Goal: Obtain resource: Download file/media

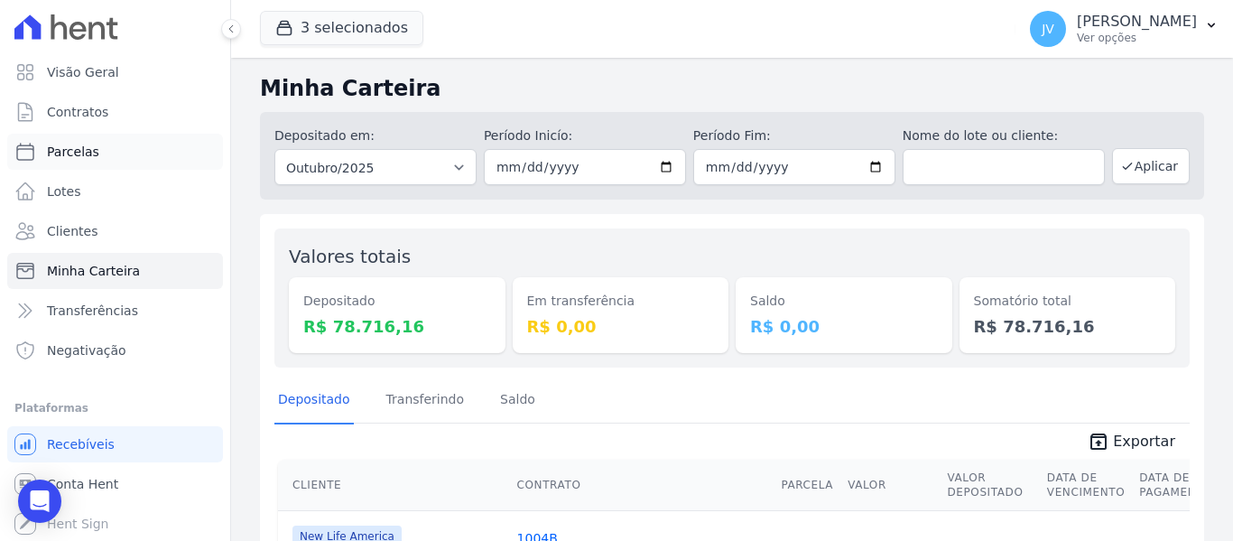
click at [67, 164] on link "Parcelas" at bounding box center [115, 152] width 216 height 36
select select
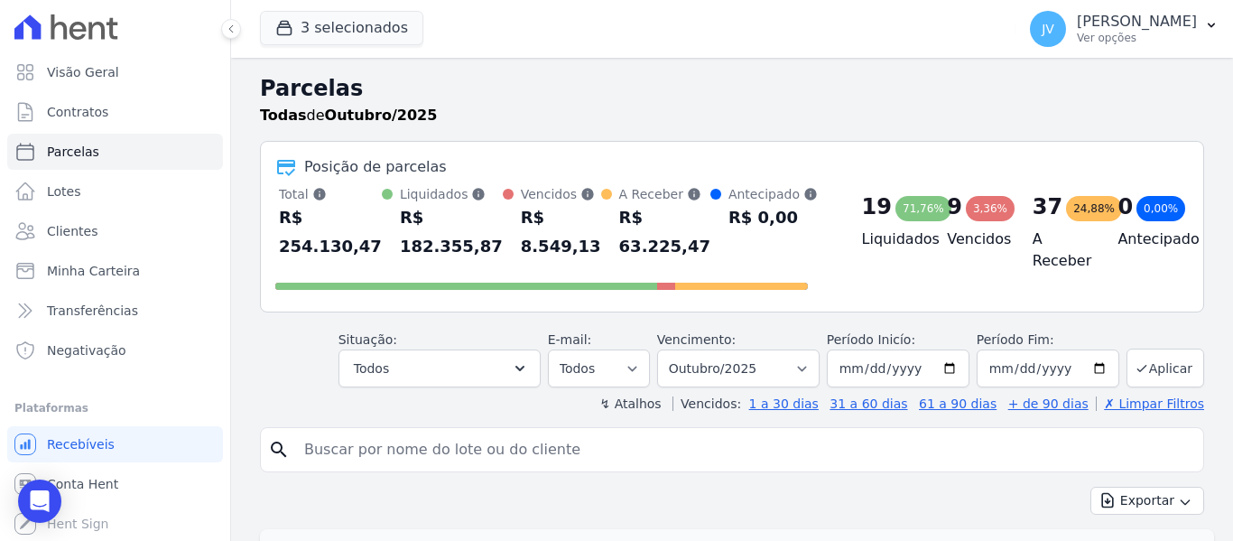
click at [396, 450] on input "search" at bounding box center [744, 449] width 903 height 36
type input "fabiano"
select select
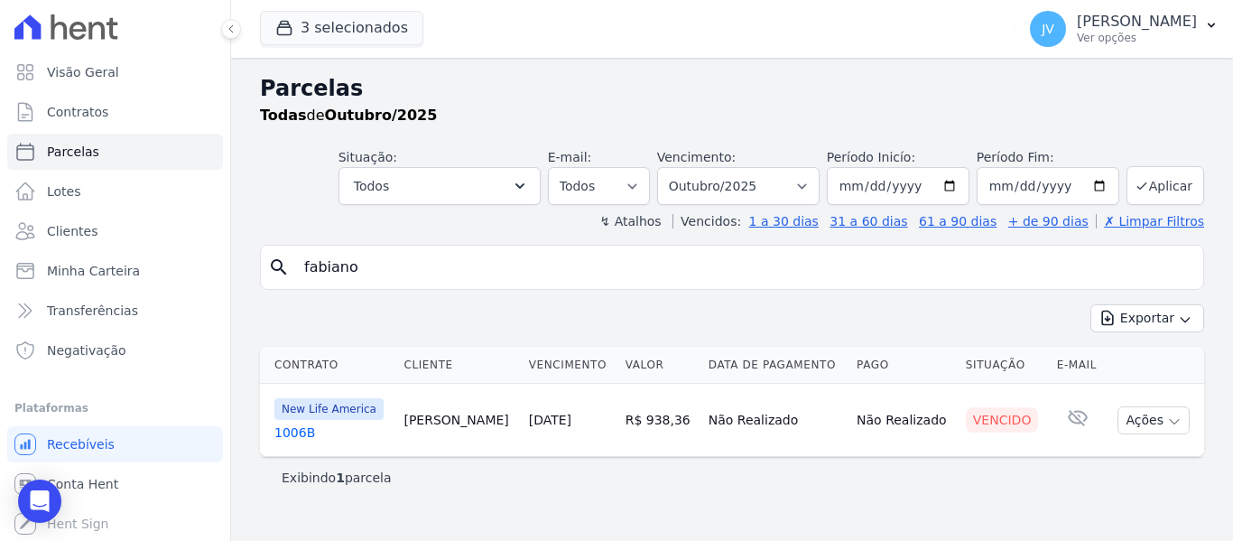
drag, startPoint x: 562, startPoint y: 429, endPoint x: 555, endPoint y: 414, distance: 16.1
click at [561, 428] on td "[DATE]" at bounding box center [570, 420] width 97 height 73
click at [555, 414] on link "[DATE]" at bounding box center [550, 420] width 42 height 14
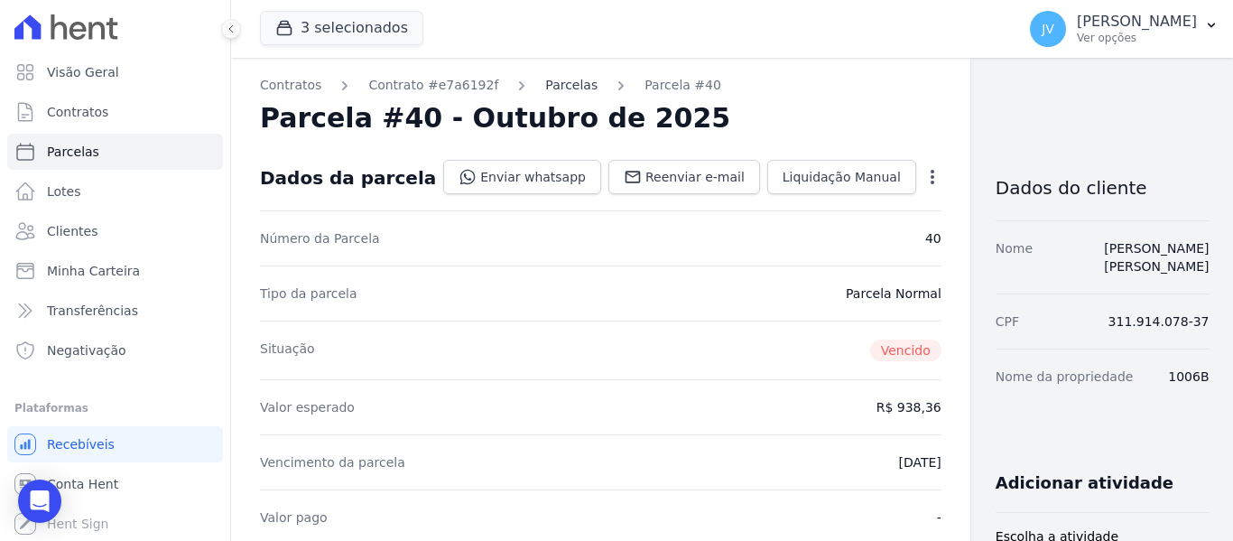
click at [545, 88] on link "Parcelas" at bounding box center [571, 85] width 52 height 19
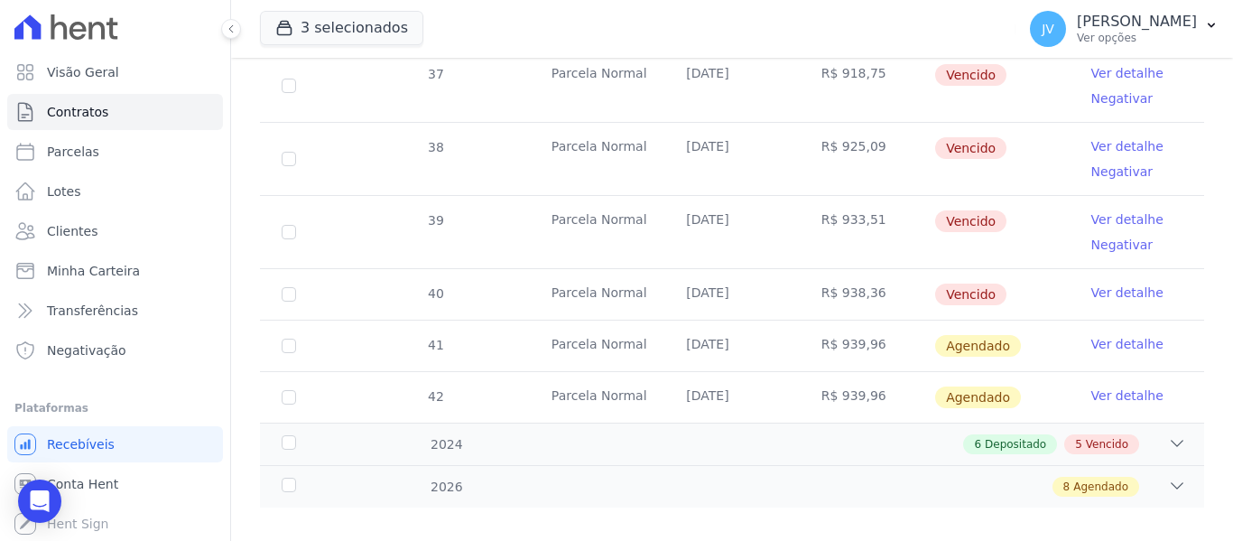
scroll to position [1022, 0]
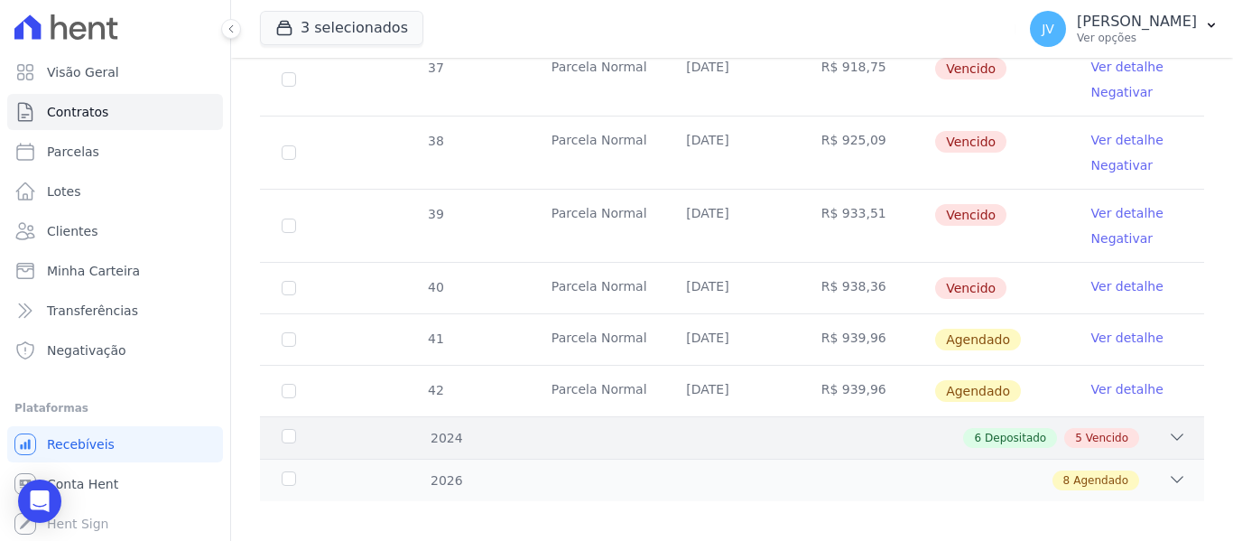
click at [530, 428] on div "6 Depositado 5 Vencido" at bounding box center [778, 438] width 816 height 20
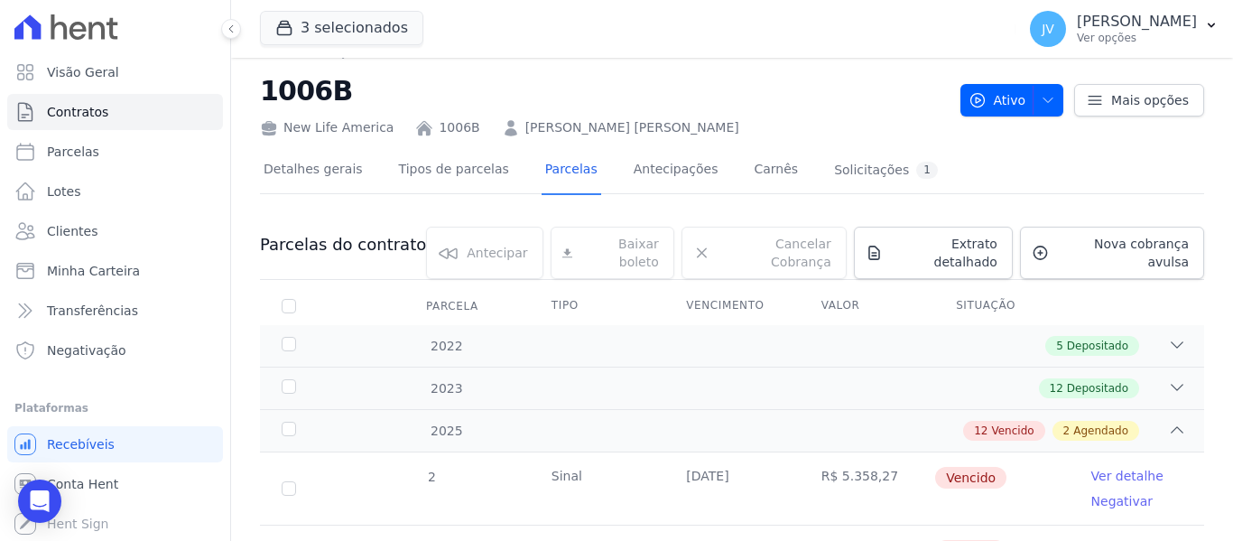
scroll to position [0, 0]
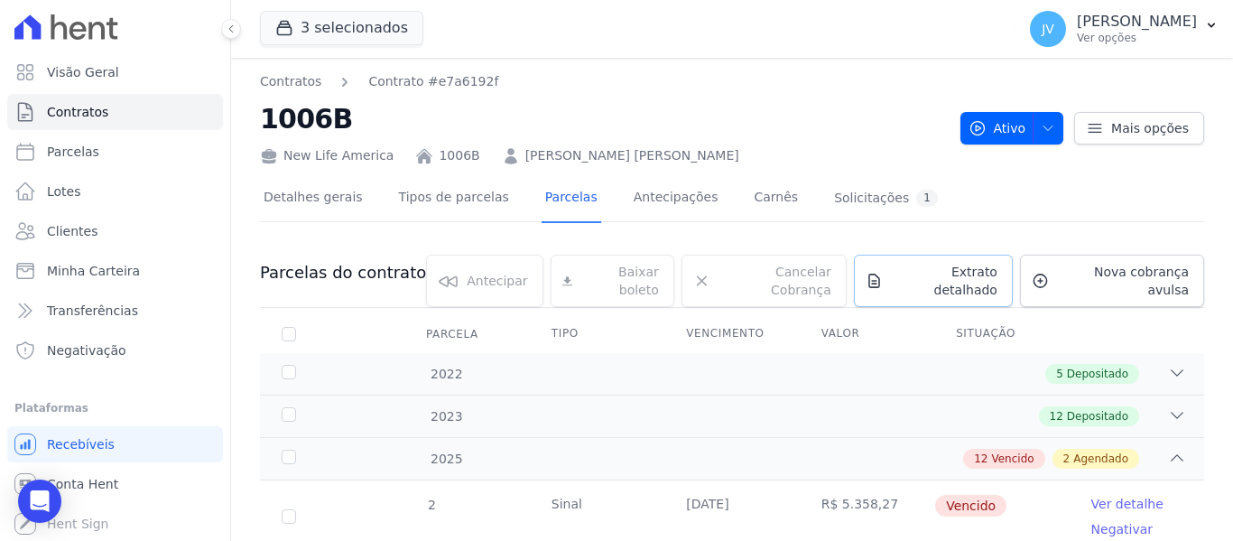
click at [960, 270] on span "Extrato detalhado" at bounding box center [943, 281] width 107 height 36
click at [1145, 279] on span "Exportar PDF" at bounding box center [1174, 274] width 95 height 18
